Goal: Transaction & Acquisition: Purchase product/service

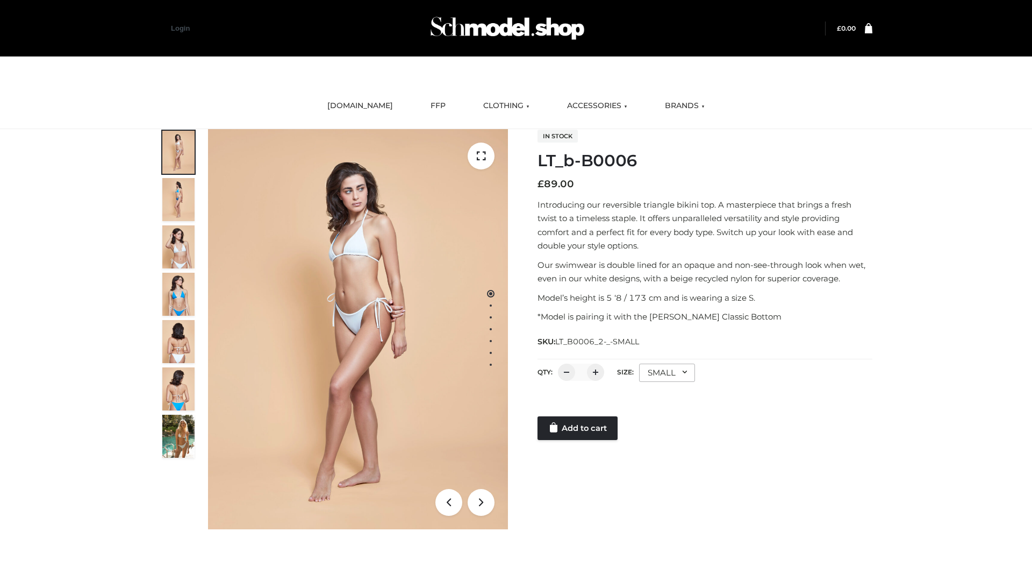
click at [579, 428] on link "Add to cart" at bounding box center [578, 428] width 80 height 24
